Goal: Task Accomplishment & Management: Use online tool/utility

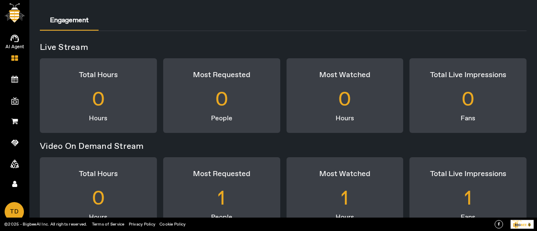
click at [18, 42] on span "AI Agent" at bounding box center [14, 47] width 49 height 13
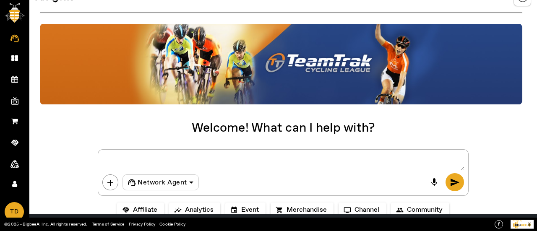
scroll to position [27, 0]
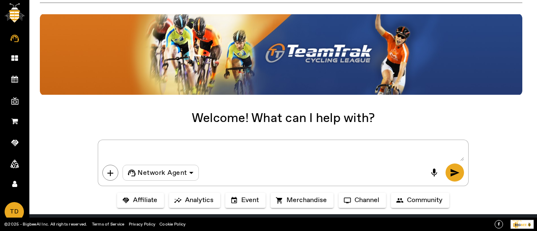
click at [136, 147] on textarea at bounding box center [282, 152] width 361 height 17
paste textarea ""Create a 3-day cycling event titled Ride to Fitness. The event should include …"
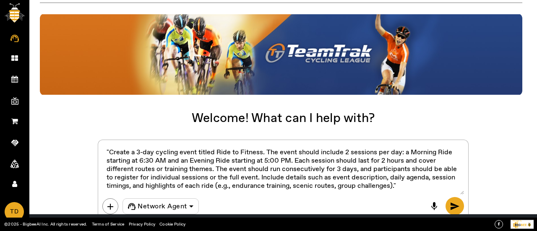
click at [110, 152] on textarea at bounding box center [282, 169] width 361 height 50
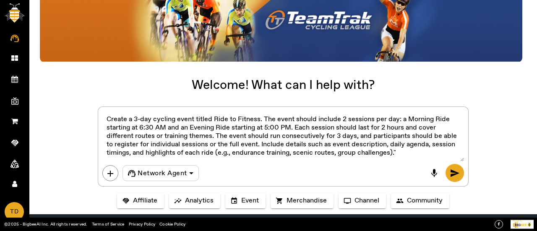
scroll to position [60, 0]
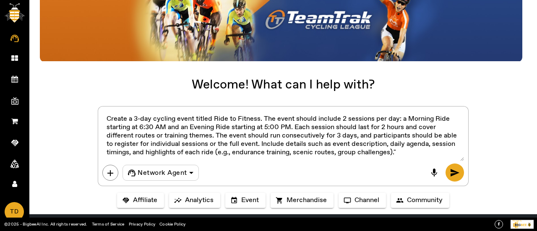
click at [403, 146] on textarea at bounding box center [282, 136] width 361 height 50
click at [403, 150] on textarea at bounding box center [282, 136] width 361 height 50
type textarea "Create a 3-day cycling event titled Ride to Fitness. The event should include 2…"
click at [450, 175] on span "send" at bounding box center [455, 173] width 10 height 10
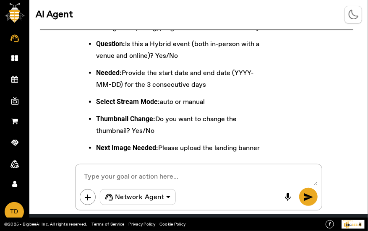
scroll to position [642, 0]
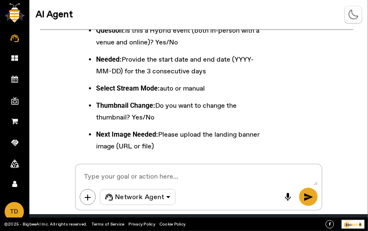
click at [183, 179] on textarea at bounding box center [199, 177] width 238 height 17
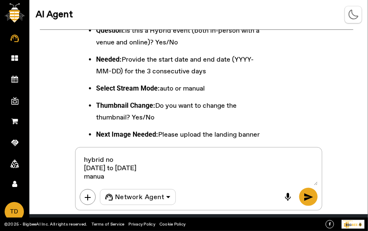
type textarea "hybrid no 2025-10-02 to 2025-10-04 manual"
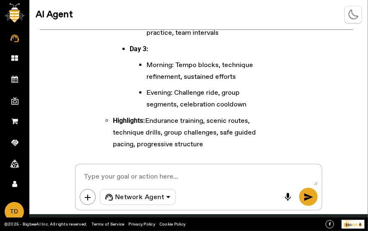
scroll to position [1415, 0]
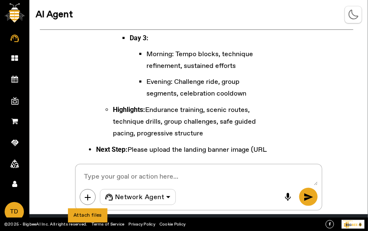
click at [88, 193] on span "add" at bounding box center [88, 198] width 10 height 10
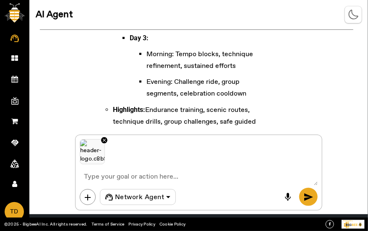
click at [315, 197] on button "send" at bounding box center [308, 197] width 18 height 18
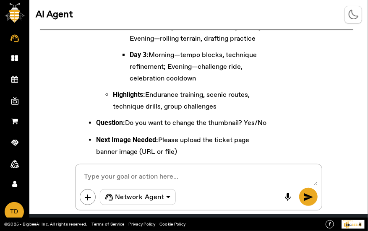
scroll to position [2093, 0]
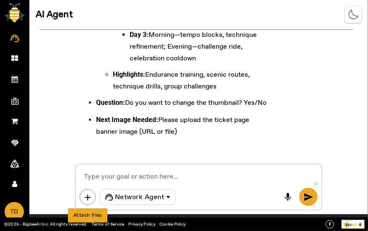
click at [86, 205] on button "add" at bounding box center [88, 197] width 16 height 16
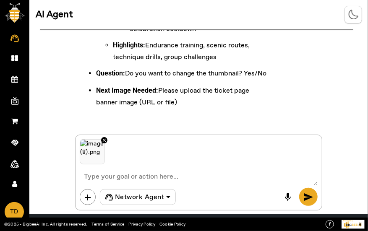
click at [306, 193] on span "send" at bounding box center [308, 197] width 10 height 10
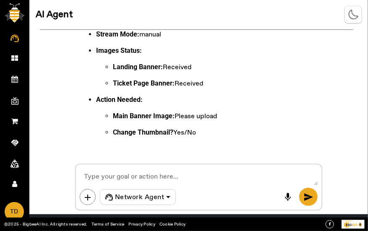
scroll to position [2467, 0]
click at [84, 196] on span "add" at bounding box center [88, 198] width 10 height 10
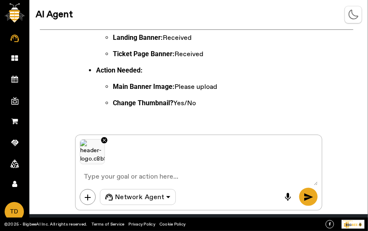
scroll to position [2497, 0]
click at [130, 176] on textarea at bounding box center [199, 177] width 238 height 17
type textarea "Thumbnail No"
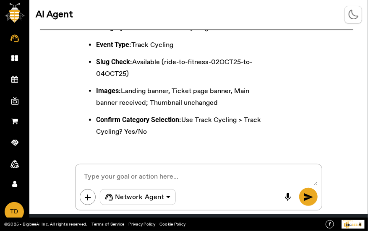
scroll to position [2743, 0]
type textarea "yes"
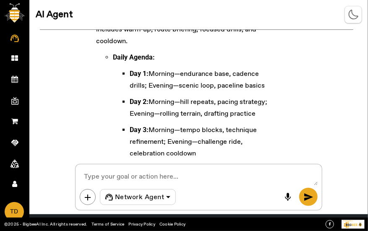
scroll to position [3330, 0]
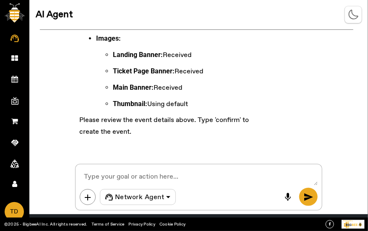
click at [209, 176] on textarea at bounding box center [199, 177] width 238 height 17
type textarea "confirm"
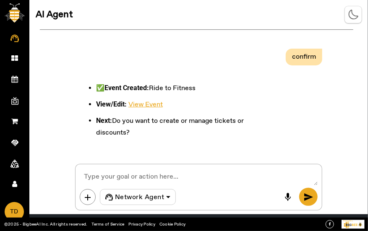
scroll to position [3436, 0]
click at [158, 106] on link "View Event" at bounding box center [145, 104] width 34 height 9
click at [188, 176] on textarea at bounding box center [199, 177] width 238 height 17
type textarea "create tickets"
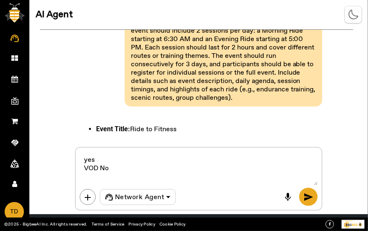
scroll to position [0, 0]
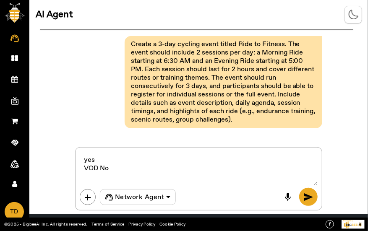
click at [129, 44] on pre "Create a 3-day cycling event titled Ride to Fitness. The event should include 2…" at bounding box center [223, 82] width 189 height 88
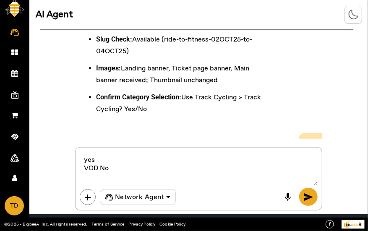
scroll to position [2499, 0]
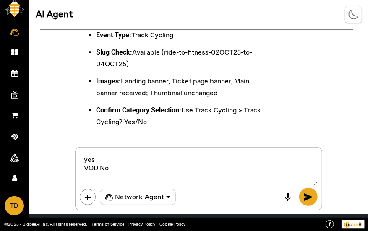
drag, startPoint x: 114, startPoint y: 86, endPoint x: 232, endPoint y: 86, distance: 118.7
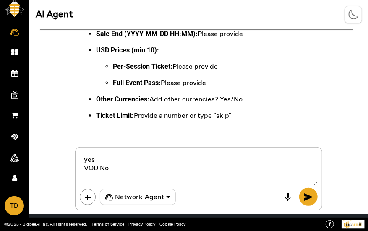
scroll to position [3464, 0]
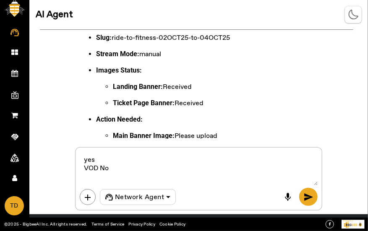
scroll to position [2373, 0]
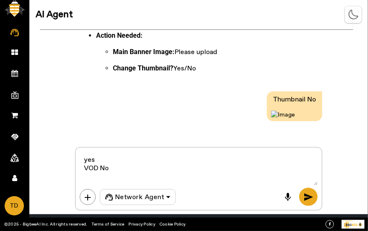
drag, startPoint x: 132, startPoint y: 174, endPoint x: 77, endPoint y: 153, distance: 58.4
click at [77, 153] on div "add Network Agent mic send" at bounding box center [198, 178] width 247 height 63
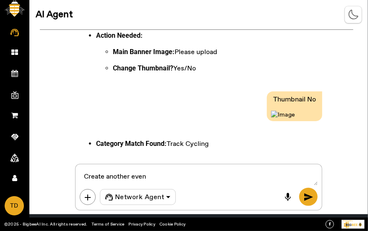
type textarea "Create another event"
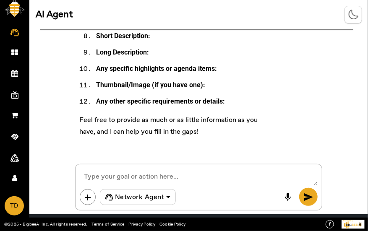
scroll to position [3953, 0]
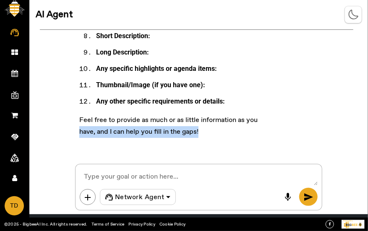
drag, startPoint x: 46, startPoint y: 143, endPoint x: 291, endPoint y: 127, distance: 245.5
click at [291, 127] on div "I can assist you with creating another event. Please provide the following deta…" at bounding box center [198, 15] width 247 height 268
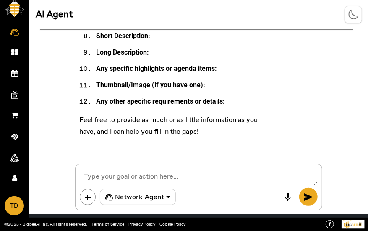
click at [287, 99] on div "I can assist you with creating another event. Please provide the following deta…" at bounding box center [198, 15] width 247 height 268
click at [16, 36] on span "AI Agent" at bounding box center [14, 41] width 49 height 13
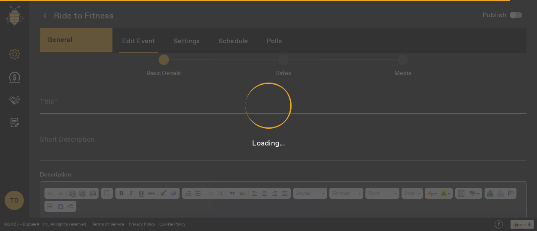
type input "Ride to Fitness"
type textarea "A 3-day cycling series with morning and evening rides focused on endurance, tec…"
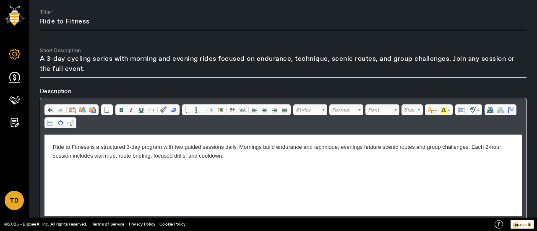
scroll to position [134, 0]
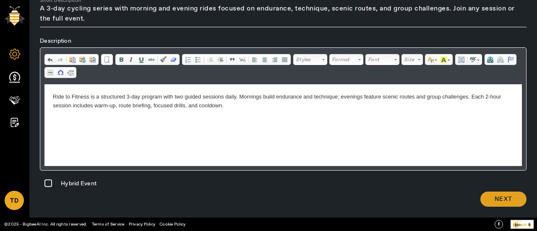
click at [489, 193] on span at bounding box center [503, 199] width 46 height 20
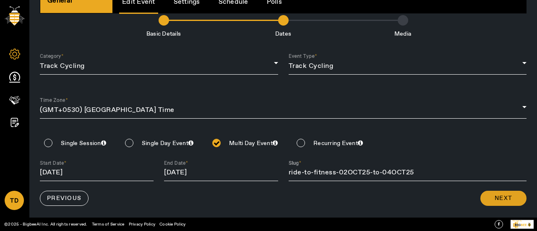
scroll to position [39, 0]
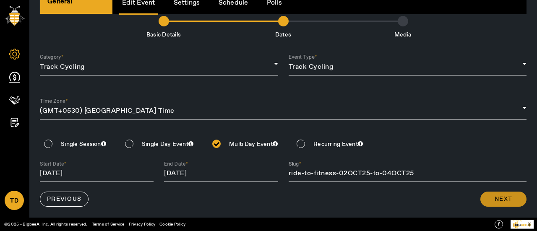
click at [494, 193] on span at bounding box center [503, 199] width 46 height 20
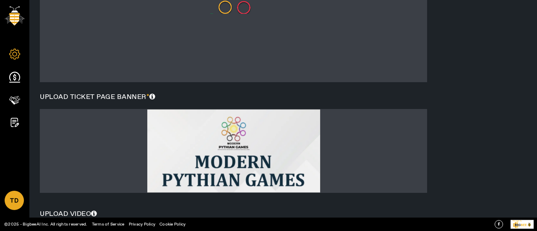
scroll to position [388, 0]
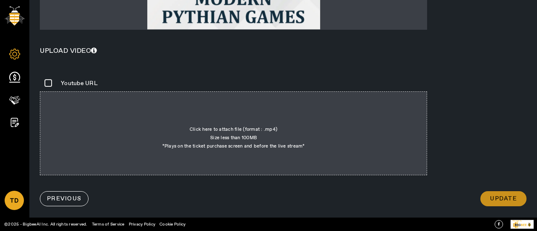
click at [499, 196] on span "Update" at bounding box center [503, 199] width 27 height 8
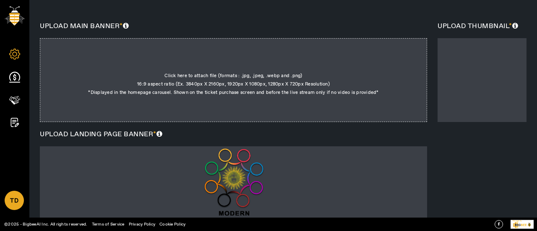
scroll to position [95, 0]
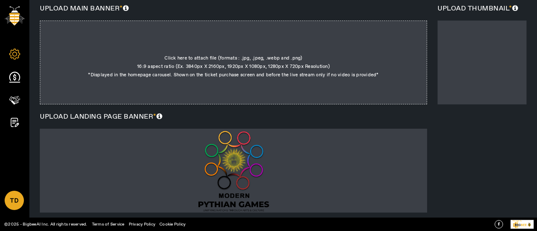
click at [211, 51] on div at bounding box center [233, 63] width 387 height 84
click at [379, 38] on input "Click here to attach file (formats : .jpg, .jpeg, .webp and .png) 16:9 aspect r…" at bounding box center [379, 37] width 0 height 0
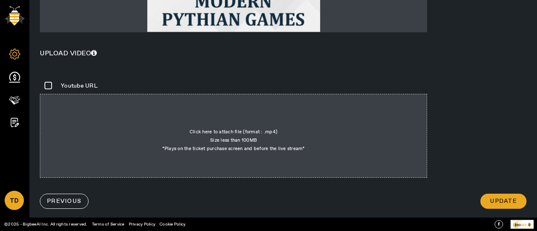
scroll to position [388, 0]
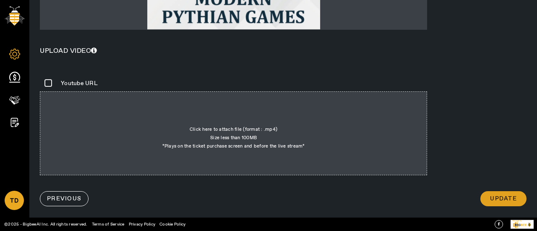
click at [508, 198] on span "Update" at bounding box center [503, 199] width 27 height 8
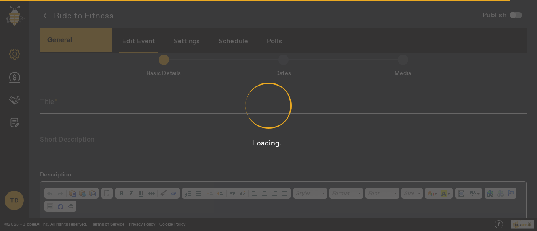
type input "Ride to Fitness"
type textarea "A 3-day cycling series with morning and evening rides focused on endurance, tec…"
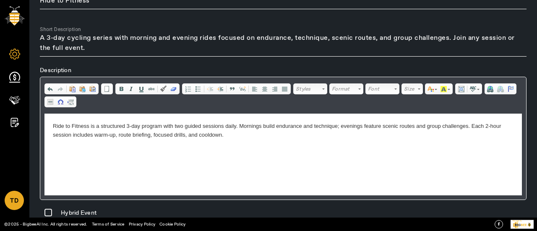
scroll to position [134, 0]
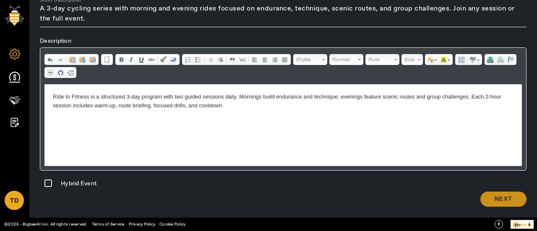
click at [495, 197] on span "Next" at bounding box center [504, 199] width 18 height 8
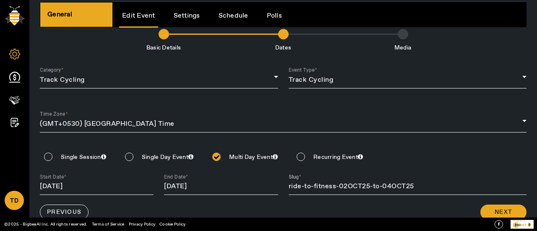
scroll to position [39, 0]
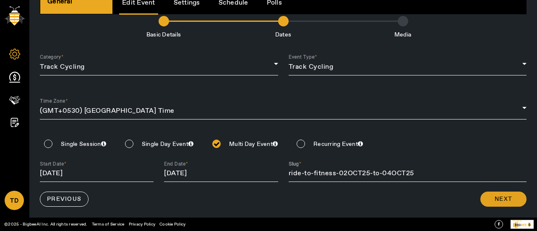
click at [485, 195] on span at bounding box center [503, 199] width 46 height 20
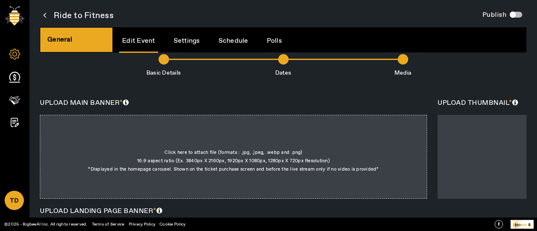
scroll to position [0, 0]
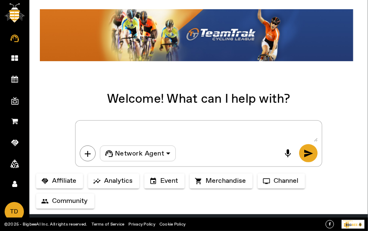
scroll to position [47, 0]
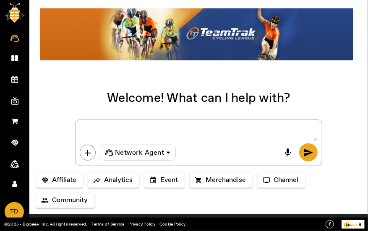
drag, startPoint x: 246, startPoint y: 132, endPoint x: 245, endPoint y: 137, distance: 5.5
click at [245, 137] on textarea at bounding box center [199, 132] width 238 height 17
paste textarea "Create a recurring cycling event called Weekend Cycling Club. The event should …"
type textarea "Create a recurring cycling event called Weekend Cycling Club. The event should …"
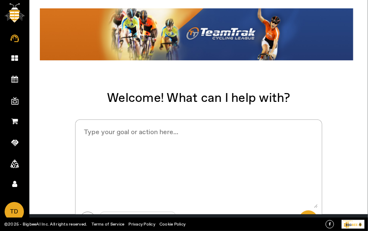
scroll to position [0, 0]
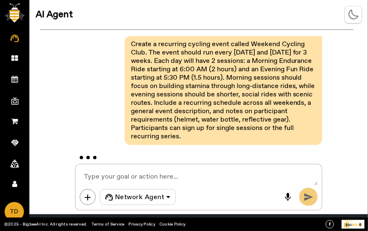
drag, startPoint x: 129, startPoint y: 45, endPoint x: 189, endPoint y: 141, distance: 113.0
click at [189, 141] on pre "Create a recurring cycling event called Weekend Cycling Club. The event should …" at bounding box center [223, 90] width 189 height 105
click at [207, 147] on div "Create a recurring cycling event called Weekend Cycling Club. The event should …" at bounding box center [198, 90] width 247 height 117
drag, startPoint x: 185, startPoint y: 139, endPoint x: 129, endPoint y: 47, distance: 106.9
click at [129, 47] on pre "Create a recurring cycling event called Weekend Cycling Club. The event should …" at bounding box center [223, 90] width 189 height 105
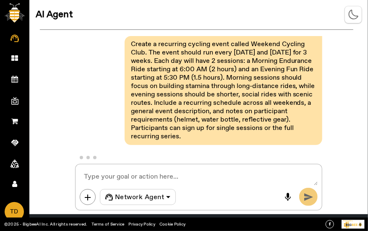
click at [328, 113] on div "Create a recurring cycling event called Weekend Cycling Club. The event should …" at bounding box center [198, 93] width 338 height 126
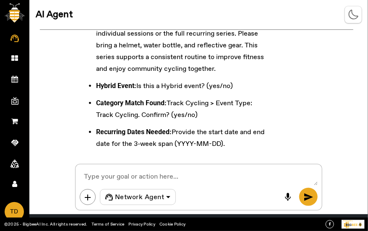
scroll to position [556, 0]
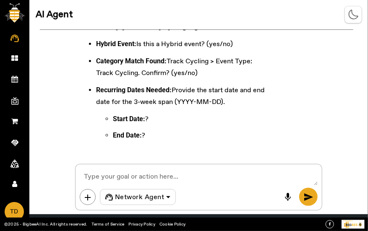
click at [122, 173] on textarea at bounding box center [199, 177] width 238 height 17
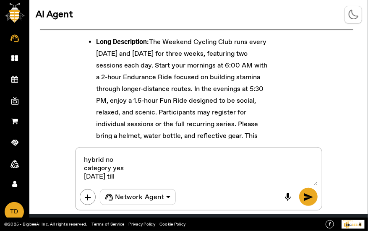
scroll to position [573, 0]
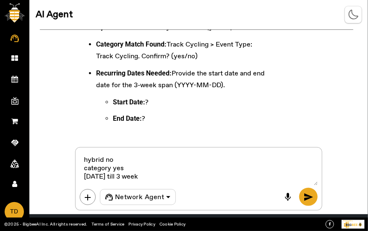
type textarea "hybrid no category yes 2025-10-01 till 3 weeks"
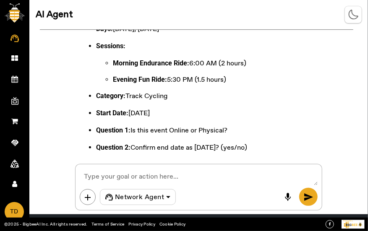
scroll to position [1015, 0]
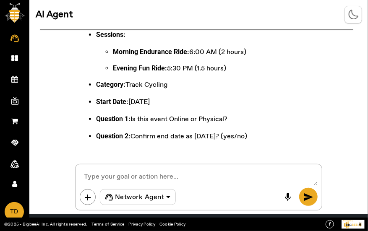
click at [168, 177] on textarea at bounding box center [199, 177] width 238 height 17
type textarea "online yes"
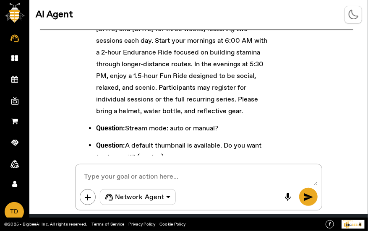
scroll to position [1512, 0]
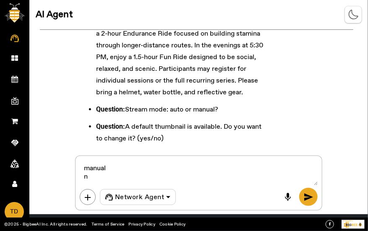
type textarea "manual no"
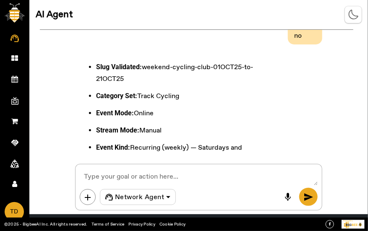
scroll to position [1710, 0]
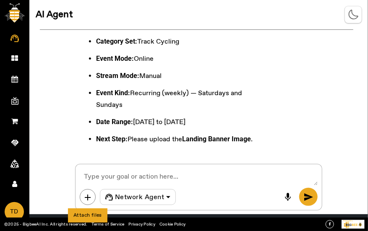
click at [88, 201] on span "add" at bounding box center [88, 198] width 10 height 10
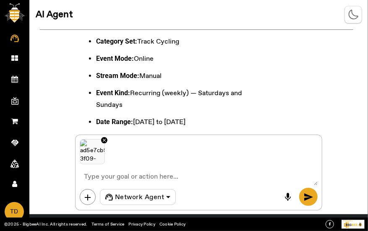
drag, startPoint x: 310, startPoint y: 198, endPoint x: 311, endPoint y: 193, distance: 5.2
click at [310, 198] on span "send" at bounding box center [308, 197] width 10 height 10
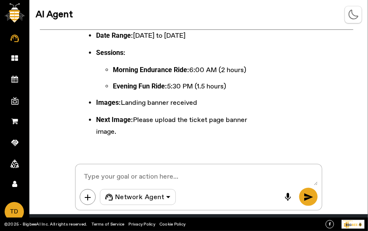
scroll to position [2083, 0]
click at [89, 199] on span "add" at bounding box center [88, 198] width 10 height 10
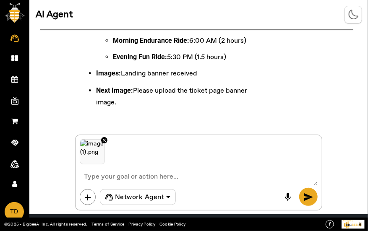
click at [305, 194] on span "send" at bounding box center [308, 197] width 10 height 10
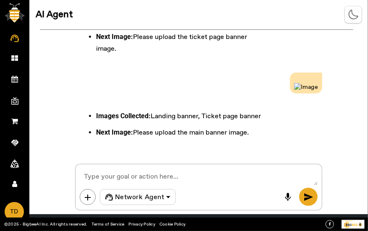
scroll to position [2265, 0]
click at [81, 200] on button "add" at bounding box center [88, 197] width 16 height 16
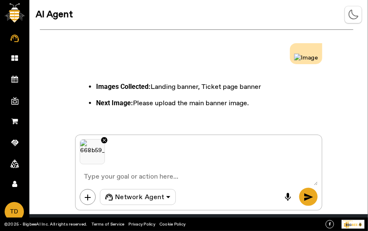
click at [306, 199] on span "send" at bounding box center [308, 197] width 10 height 10
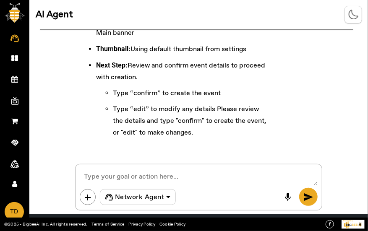
scroll to position [2540, 0]
click at [128, 173] on textarea at bounding box center [199, 177] width 238 height 17
type textarea "confirm"
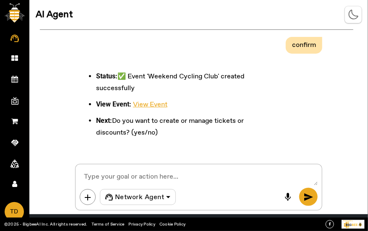
scroll to position [2658, 0]
click at [154, 103] on link "View Event" at bounding box center [150, 104] width 34 height 9
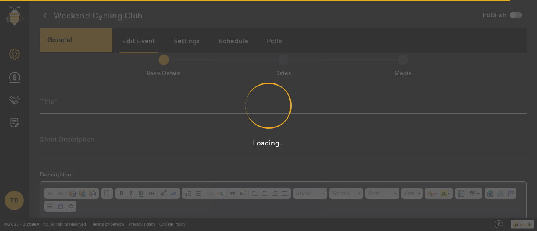
type input "Weekend Cycling Club"
type textarea "Join our Weekend Cycling Club for three consecutive weekends of [DATE] and [DAT…"
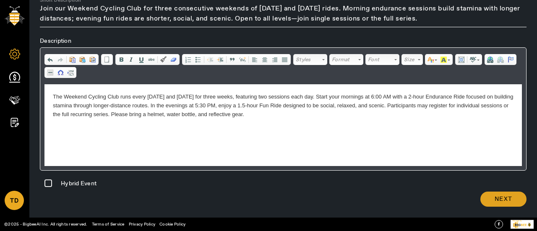
click at [502, 193] on span at bounding box center [503, 199] width 46 height 20
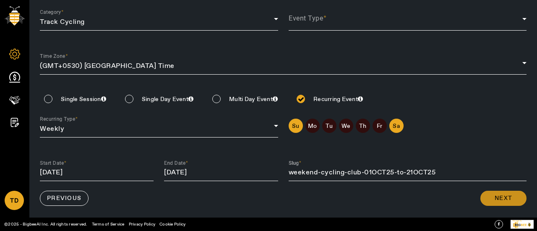
scroll to position [82, 0]
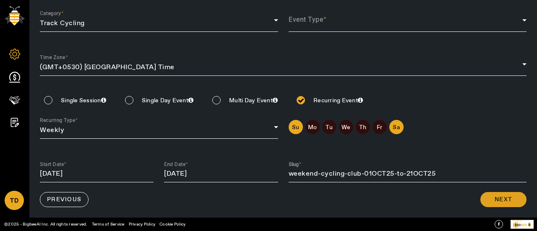
click at [517, 203] on span at bounding box center [503, 200] width 46 height 20
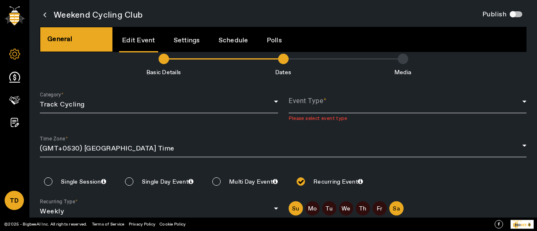
scroll to position [0, 0]
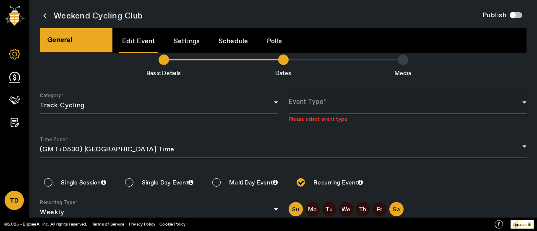
click at [386, 99] on div "Event Type" at bounding box center [408, 102] width 238 height 24
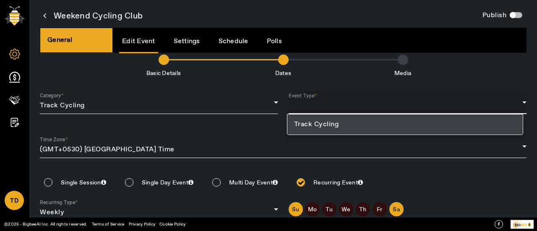
click at [355, 129] on mat-option "Track Cycling" at bounding box center [405, 125] width 236 height 20
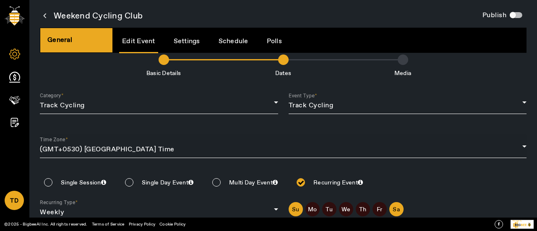
click at [291, 139] on div "Time Zone (GMT+0530) [GEOGRAPHIC_DATA] Time" at bounding box center [283, 146] width 487 height 24
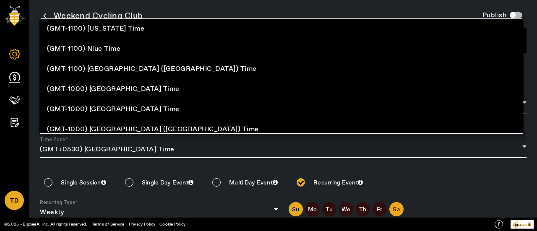
scroll to position [6508, 0]
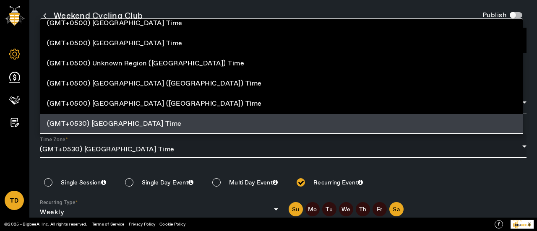
click at [245, 204] on div at bounding box center [268, 115] width 537 height 231
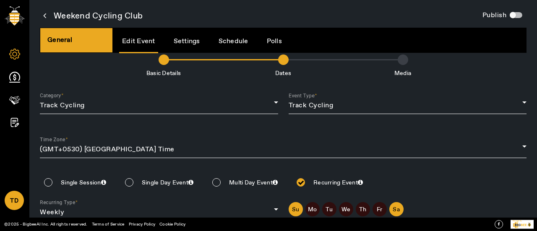
scroll to position [82, 0]
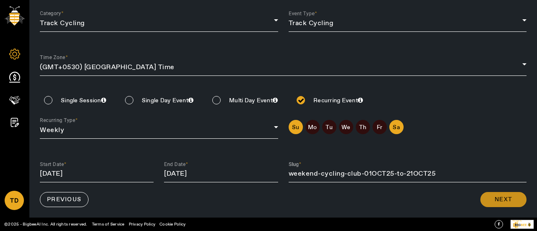
click at [489, 198] on span at bounding box center [503, 200] width 46 height 20
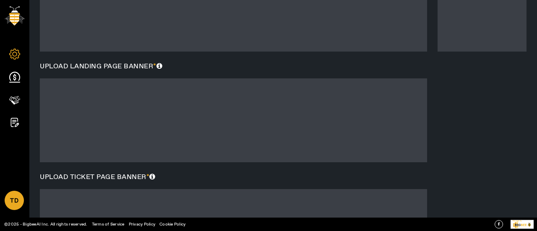
scroll to position [265, 0]
